Goal: Task Accomplishment & Management: Manage account settings

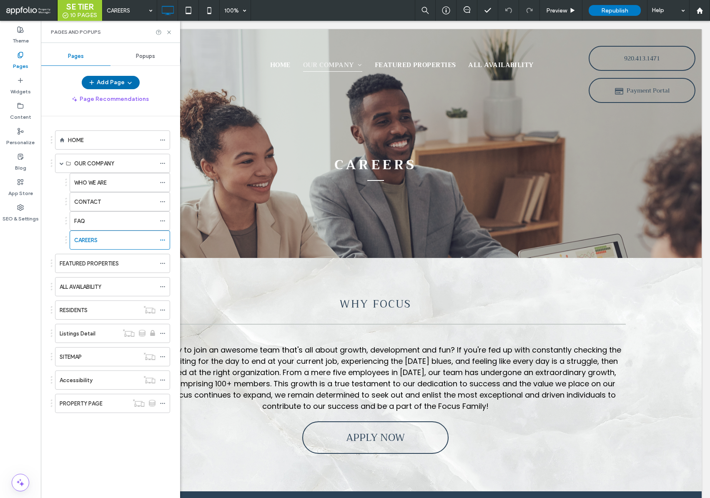
click at [92, 83] on use "button" at bounding box center [91, 82] width 5 height 5
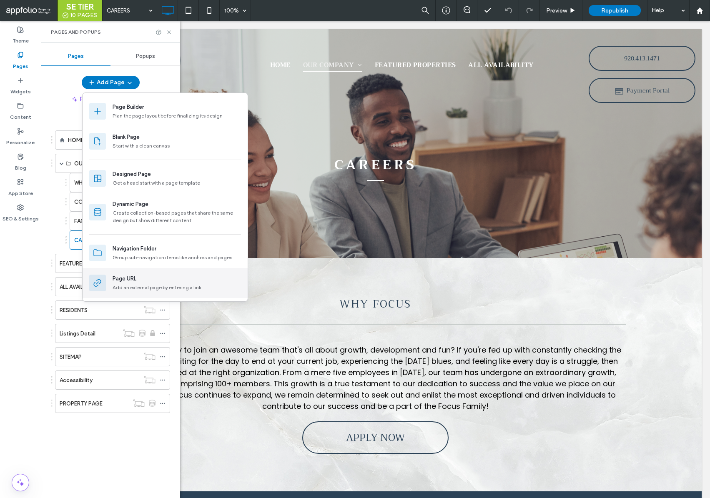
click at [150, 292] on div "Page URL Add an external page by entering a link" at bounding box center [165, 283] width 165 height 30
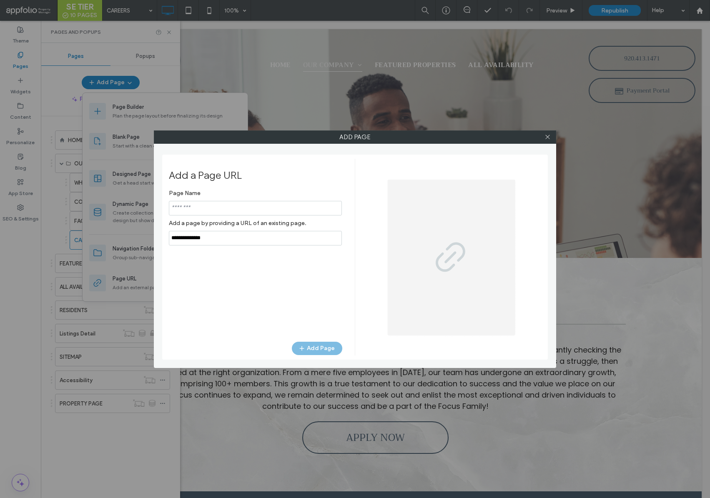
click at [225, 211] on input "notEmpty" at bounding box center [255, 208] width 173 height 15
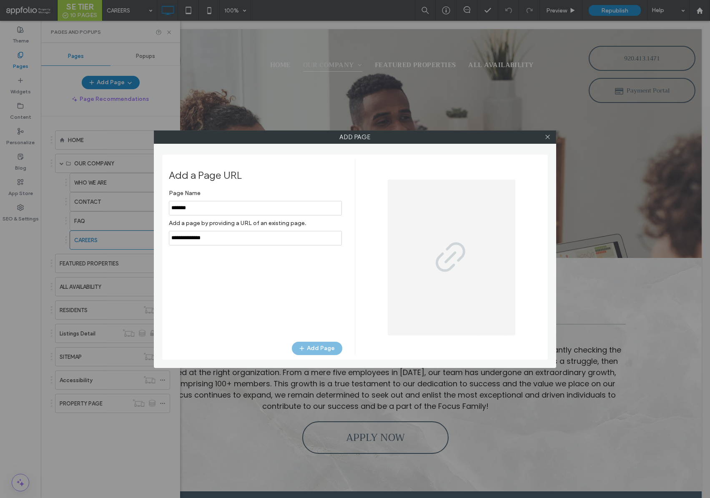
type input "*******"
drag, startPoint x: 214, startPoint y: 234, endPoint x: 15, endPoint y: 205, distance: 200.9
click at [13, 207] on div "Add Page Add a Page URL Page Name Add a page by providing a URL of an existing …" at bounding box center [355, 249] width 710 height 498
drag, startPoint x: 234, startPoint y: 234, endPoint x: 152, endPoint y: 238, distance: 82.2
click at [139, 238] on div "Add Page Add a Page URL Page Name Add a page by providing a URL of an existing …" at bounding box center [355, 249] width 710 height 498
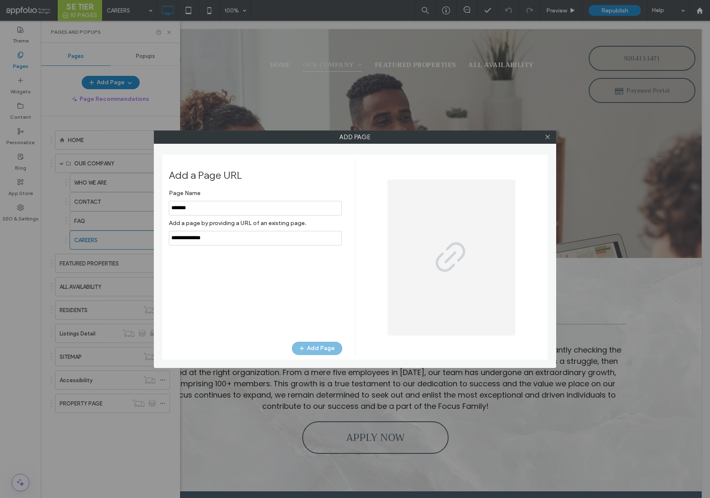
drag, startPoint x: 152, startPoint y: 238, endPoint x: 185, endPoint y: 237, distance: 33.0
click at [167, 238] on div "Add Page Add a Page URL Page Name Add a page by providing a URL of an existing …" at bounding box center [355, 249] width 710 height 498
drag, startPoint x: 166, startPoint y: 239, endPoint x: 153, endPoint y: 239, distance: 12.5
click at [154, 239] on div "Add Page Add a Page URL Page Name Add a page by providing a URL of an existing …" at bounding box center [355, 249] width 402 height 238
paste input "**********"
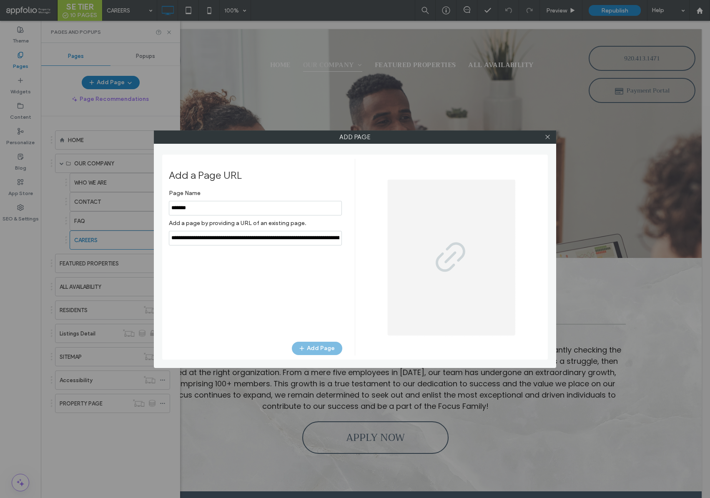
scroll to position [0, 269]
type input "**********"
click at [319, 348] on button "Add Page" at bounding box center [317, 348] width 50 height 13
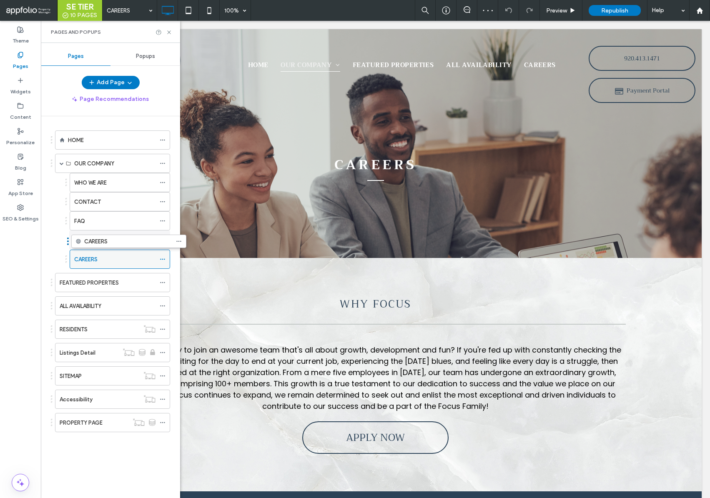
drag, startPoint x: 96, startPoint y: 431, endPoint x: 112, endPoint y: 248, distance: 183.3
click at [161, 258] on icon at bounding box center [163, 259] width 6 height 6
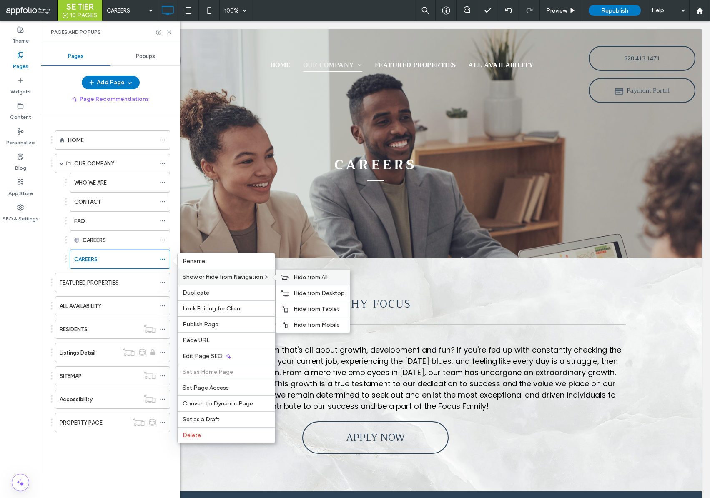
click at [309, 277] on span "Hide from All" at bounding box center [310, 277] width 34 height 7
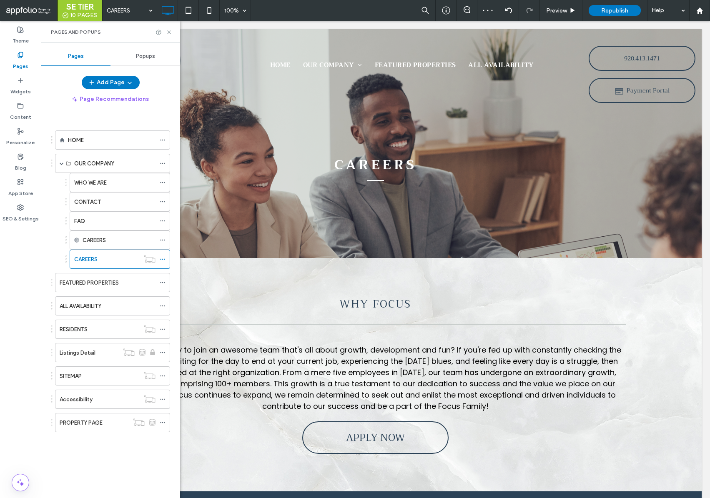
click at [54, 205] on div "WHO WE ARE CONTACT FAQ CAREERS CAREERS" at bounding box center [110, 221] width 119 height 96
click at [161, 240] on icon at bounding box center [163, 240] width 6 height 6
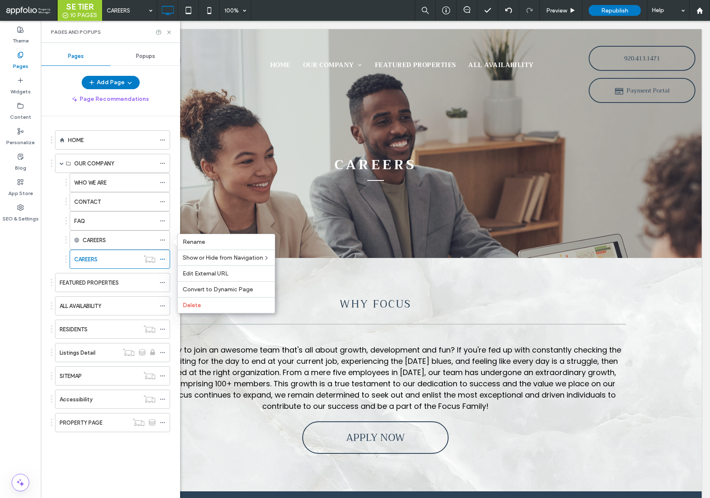
click at [50, 239] on div "HOME OUR COMPANY WHO WE ARE CONTACT FAQ CAREERS CAREERS FEATURED PROPERTIES ALL…" at bounding box center [110, 305] width 139 height 378
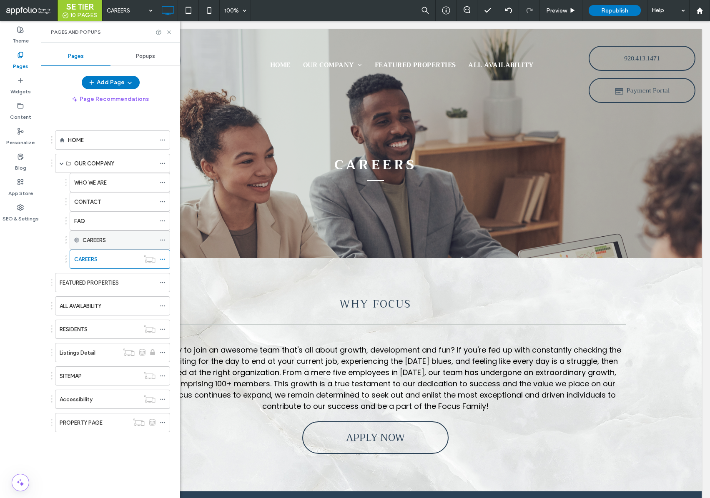
click at [110, 237] on div "CAREERS" at bounding box center [119, 240] width 73 height 9
click at [168, 33] on icon at bounding box center [169, 32] width 6 height 6
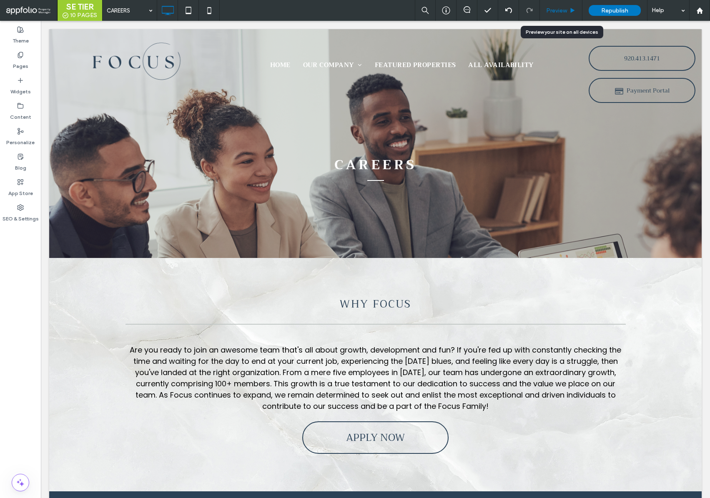
click at [551, 14] on div "Preview" at bounding box center [561, 10] width 43 height 21
click at [562, 9] on span "Preview" at bounding box center [556, 10] width 21 height 7
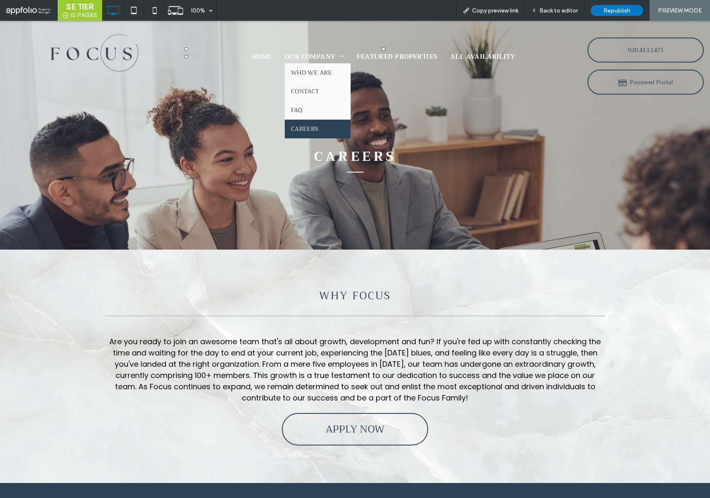
click at [317, 125] on link "CAREERS" at bounding box center [318, 129] width 66 height 19
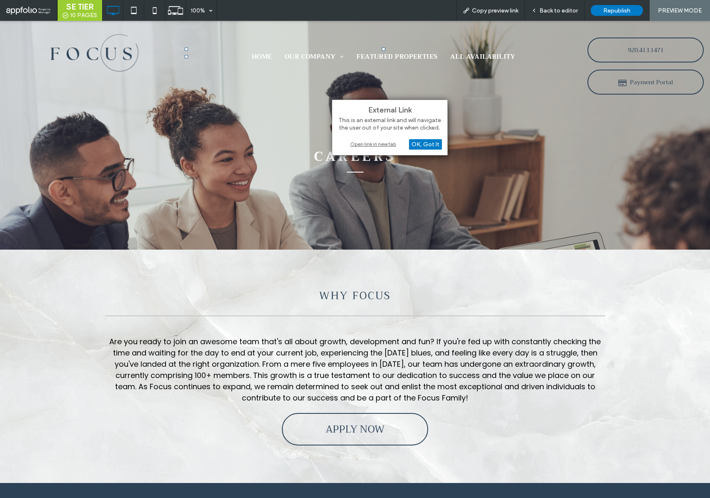
click at [376, 146] on div "Open link in new tab" at bounding box center [390, 144] width 104 height 9
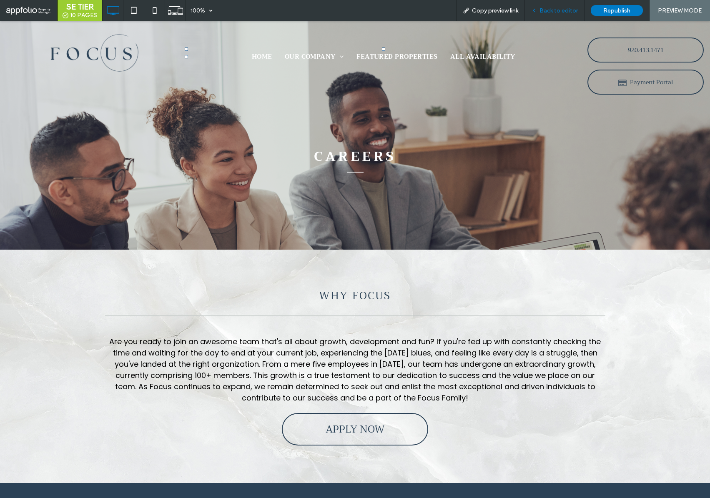
click at [558, 3] on div "Back to editor" at bounding box center [555, 10] width 60 height 21
click at [556, 6] on div "Back to editor" at bounding box center [555, 10] width 60 height 21
click at [550, 12] on span "Back to editor" at bounding box center [558, 10] width 38 height 7
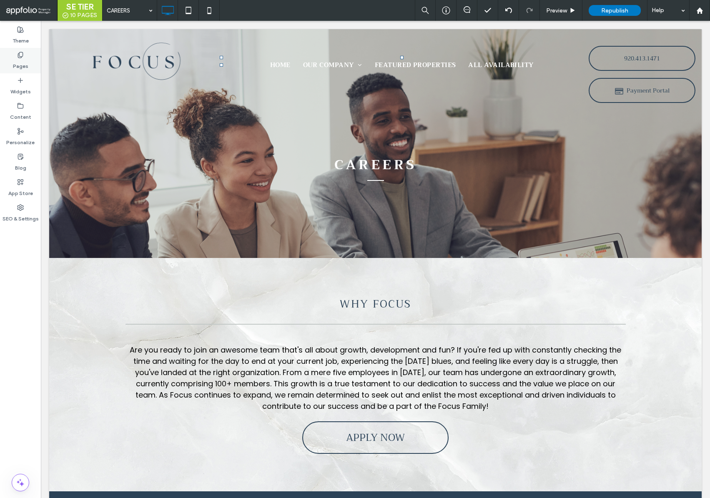
click at [14, 62] on label "Pages" at bounding box center [20, 64] width 15 height 12
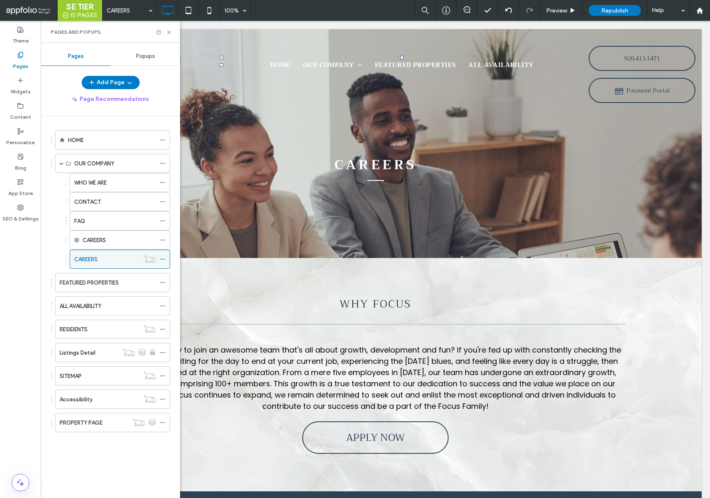
click at [161, 259] on use at bounding box center [162, 259] width 5 height 1
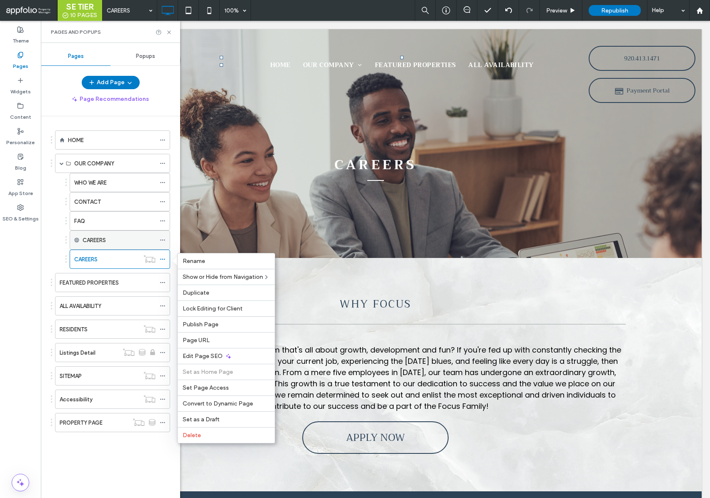
drag, startPoint x: 132, startPoint y: 246, endPoint x: 138, endPoint y: 242, distance: 6.8
click at [132, 246] on div "CAREERS" at bounding box center [119, 240] width 73 height 18
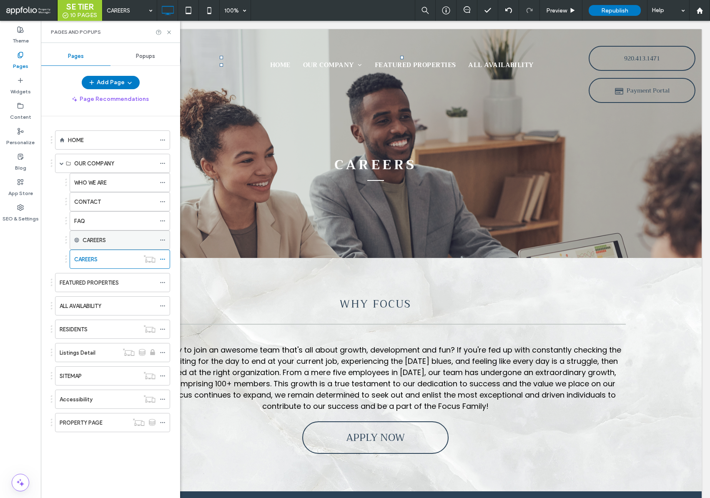
click at [160, 239] on icon at bounding box center [163, 240] width 6 height 6
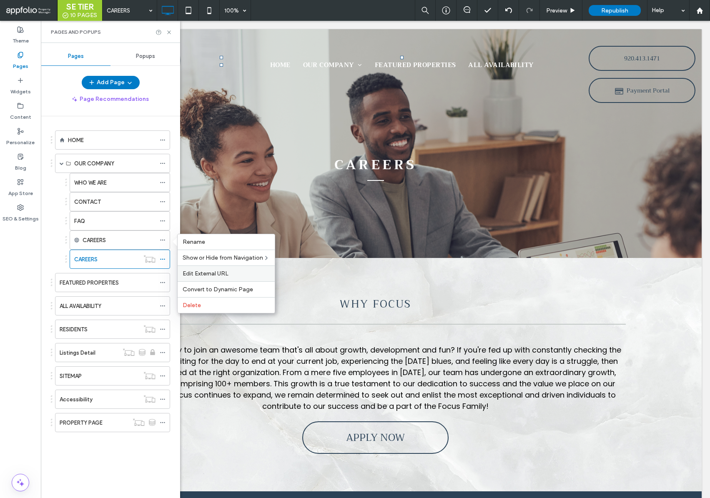
click at [246, 270] on label "Edit External URL" at bounding box center [226, 273] width 87 height 7
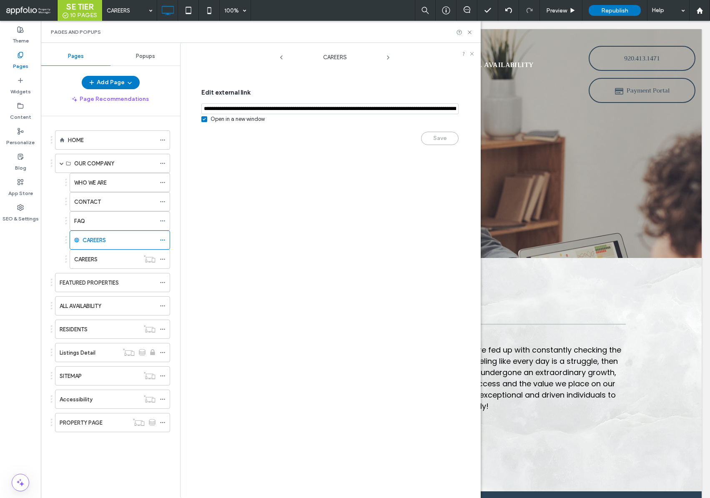
click at [294, 107] on input "notEmpty,url" at bounding box center [329, 108] width 257 height 11
paste input "**********"
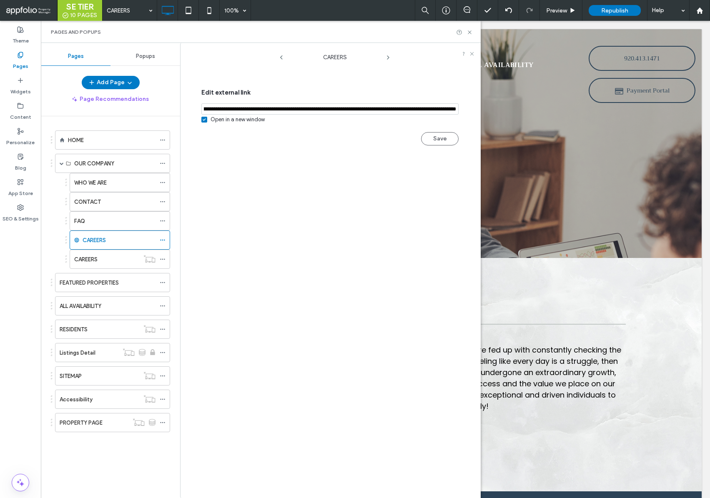
type input "**********"
click at [314, 138] on div "Save" at bounding box center [329, 135] width 257 height 22
click at [438, 139] on button "Save" at bounding box center [440, 138] width 38 height 13
click at [471, 33] on icon at bounding box center [469, 32] width 6 height 6
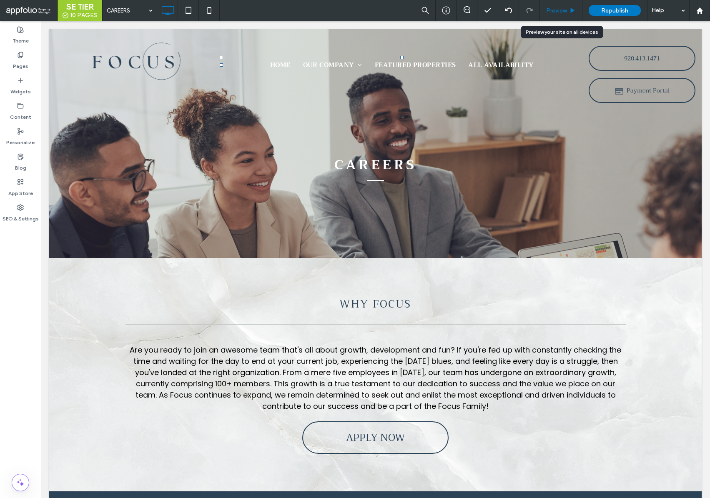
click at [566, 14] on div "Preview" at bounding box center [561, 10] width 43 height 21
click at [565, 13] on span "Preview" at bounding box center [556, 10] width 21 height 7
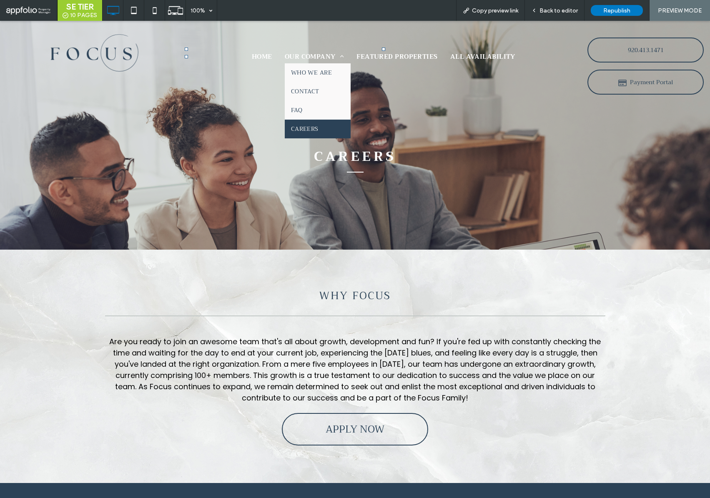
click at [315, 125] on span "CAREERS" at bounding box center [305, 129] width 28 height 9
click at [324, 125] on link "CAREERS" at bounding box center [318, 129] width 66 height 19
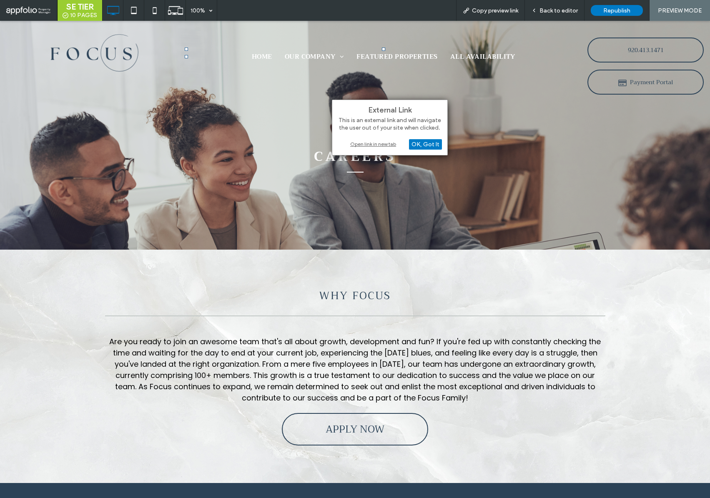
click at [359, 143] on div "Open link in new tab" at bounding box center [390, 144] width 104 height 9
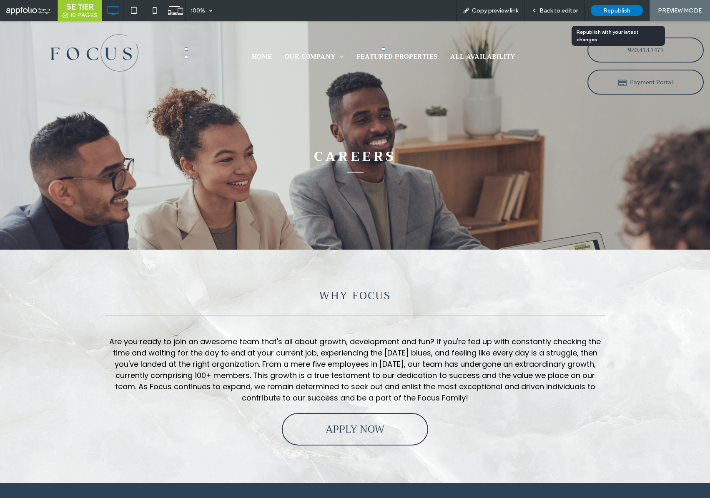
click at [621, 13] on span "Republish" at bounding box center [616, 10] width 27 height 7
